Goal: Task Accomplishment & Management: Use online tool/utility

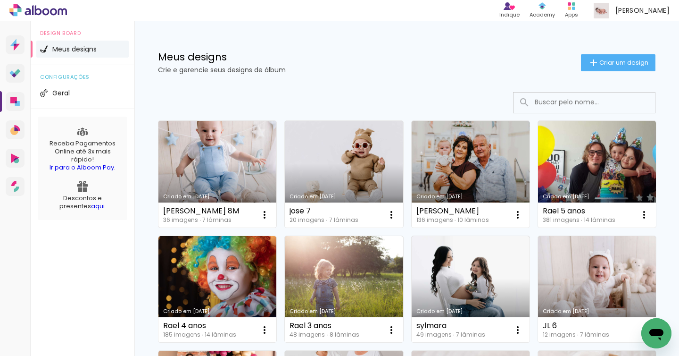
click at [261, 169] on link "Criado em [DATE]" at bounding box center [217, 174] width 118 height 107
